Goal: Obtain resource: Download file/media

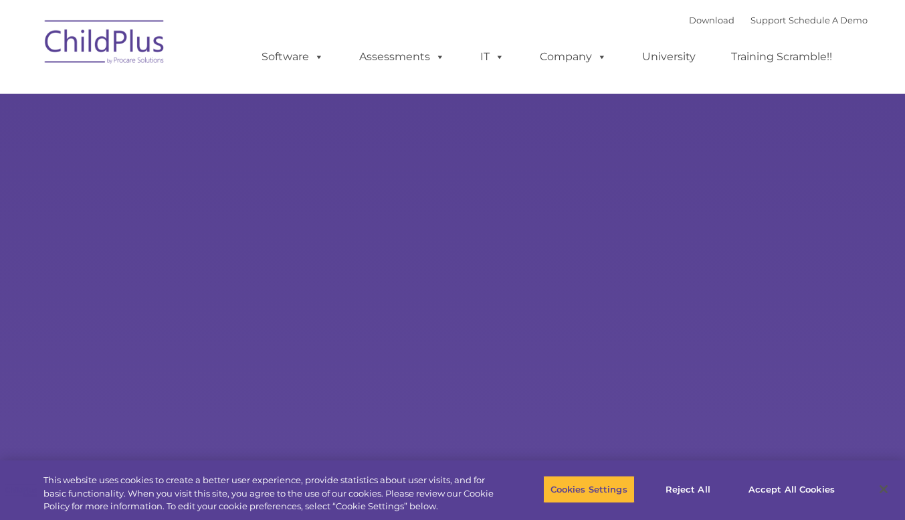
select select "MEDIUM"
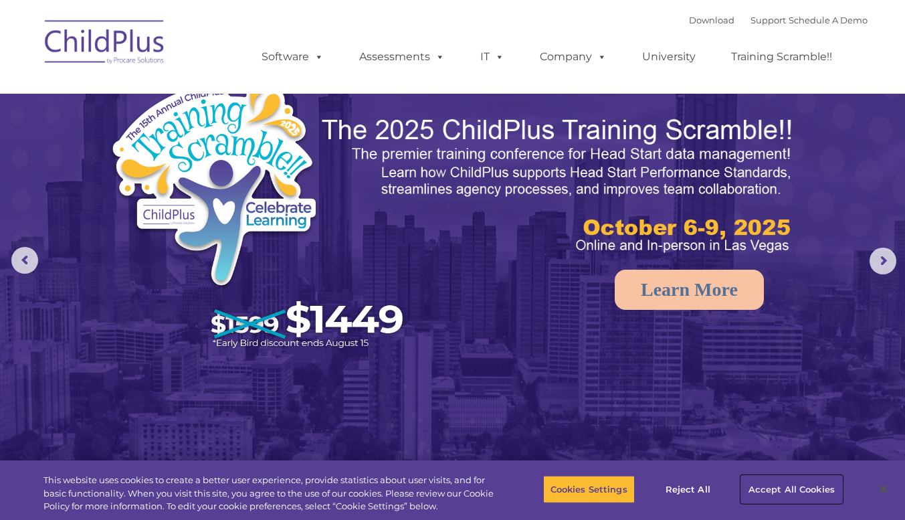
click at [777, 492] on button "Accept All Cookies" at bounding box center [791, 489] width 101 height 28
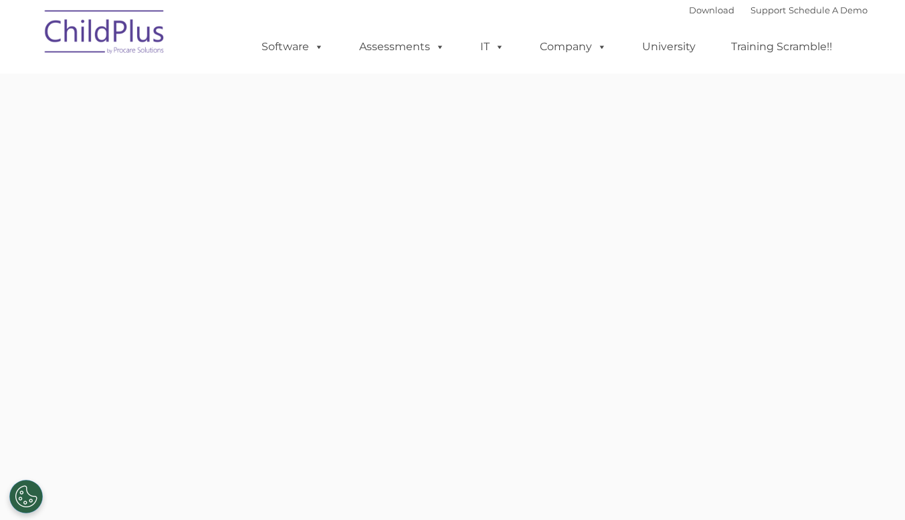
type input ""
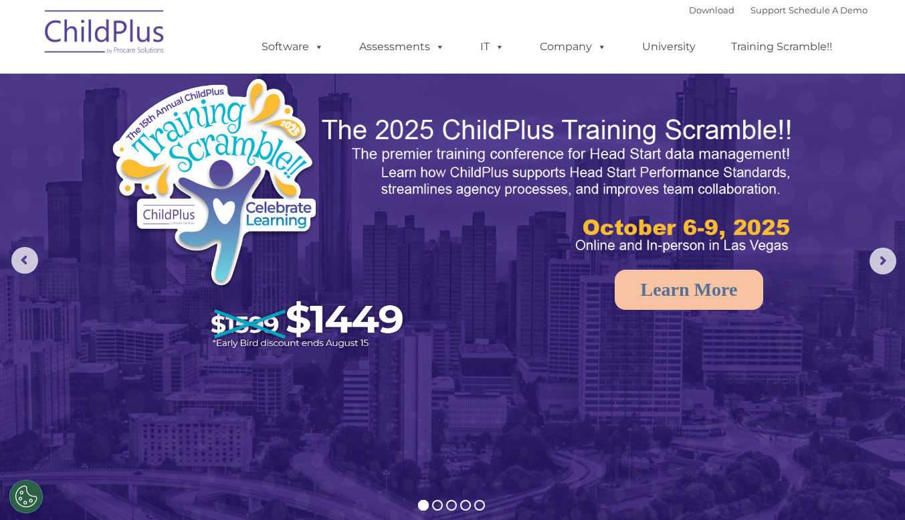
click at [92, 33] on img at bounding box center [105, 34] width 134 height 67
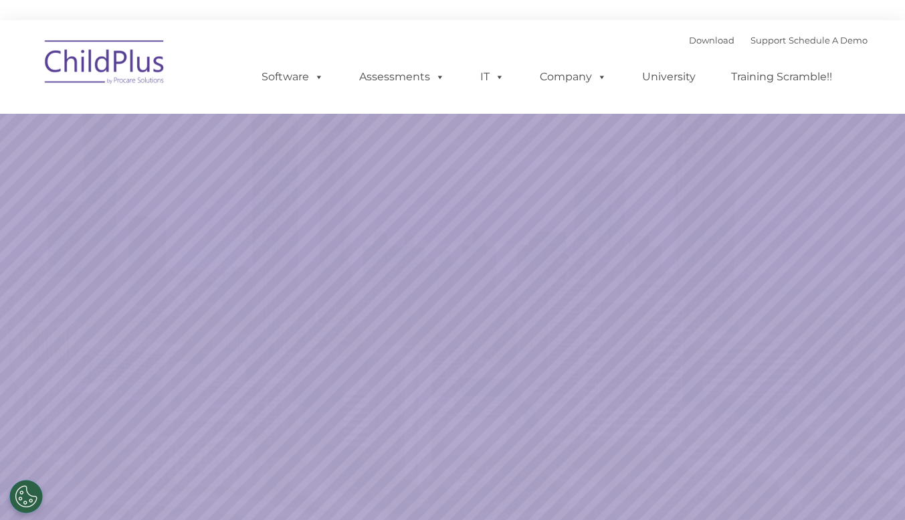
select select "MEDIUM"
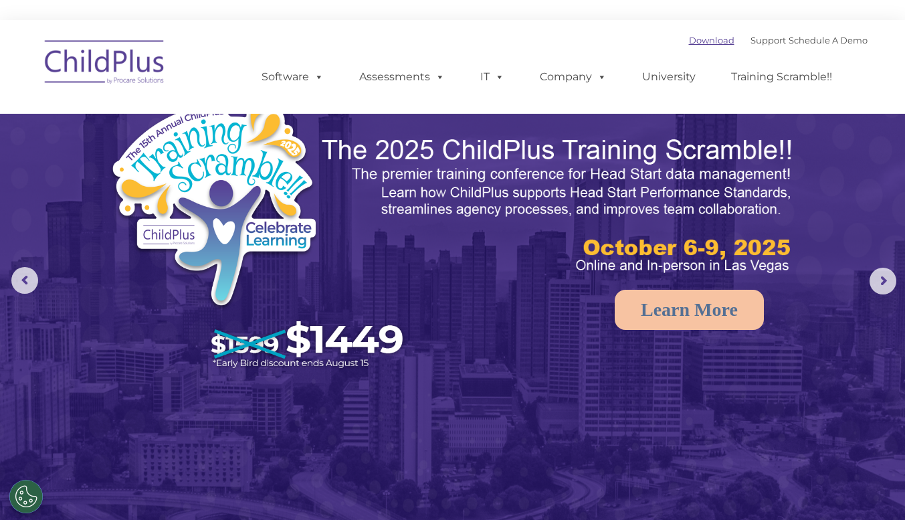
click at [692, 45] on link "Download" at bounding box center [711, 40] width 45 height 11
